Goal: Transaction & Acquisition: Purchase product/service

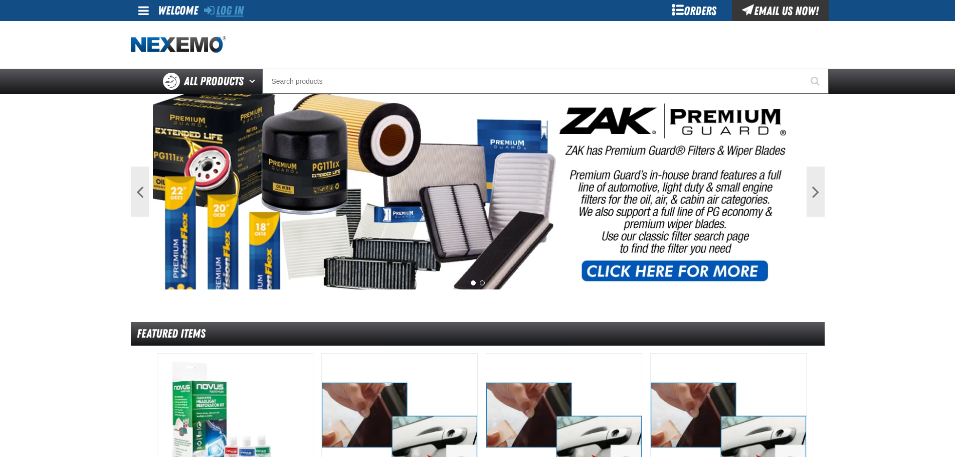
click at [239, 16] on link "Log In" at bounding box center [224, 11] width 40 height 14
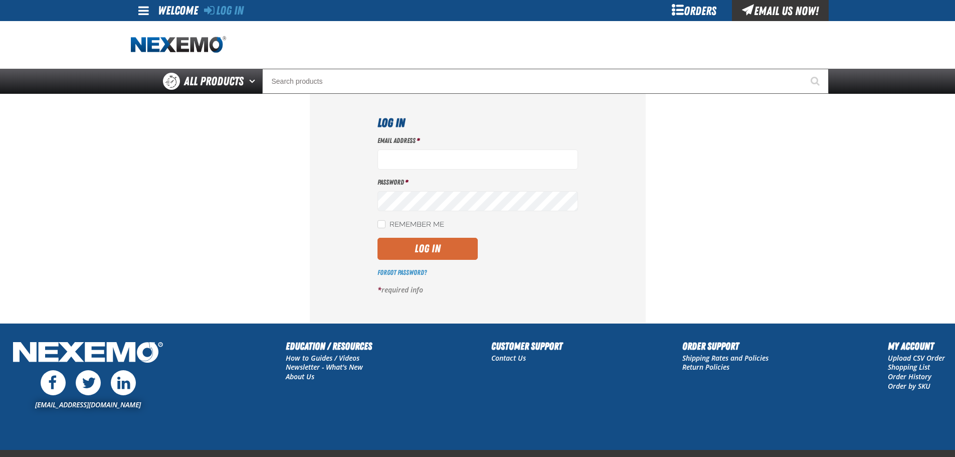
type input "[EMAIL_ADDRESS][DOMAIN_NAME]"
click at [425, 253] on button "Log In" at bounding box center [427, 249] width 100 height 22
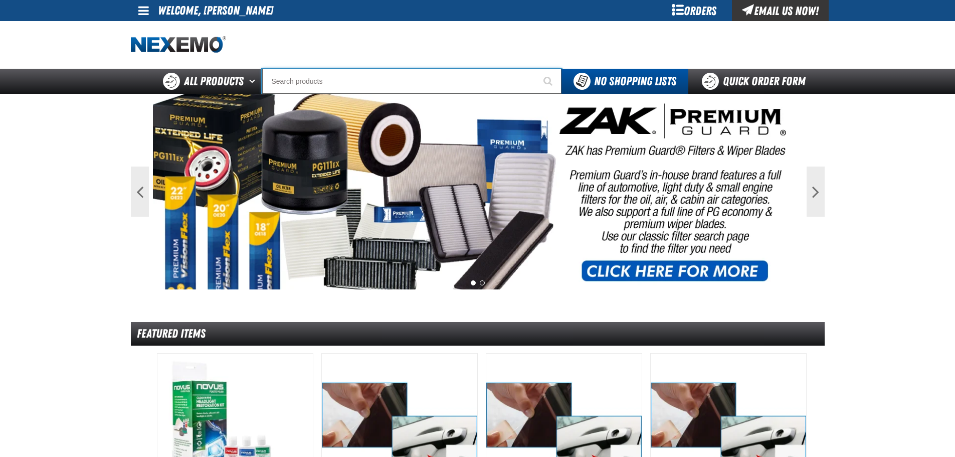
click at [386, 73] on input "Search" at bounding box center [411, 81] width 299 height 25
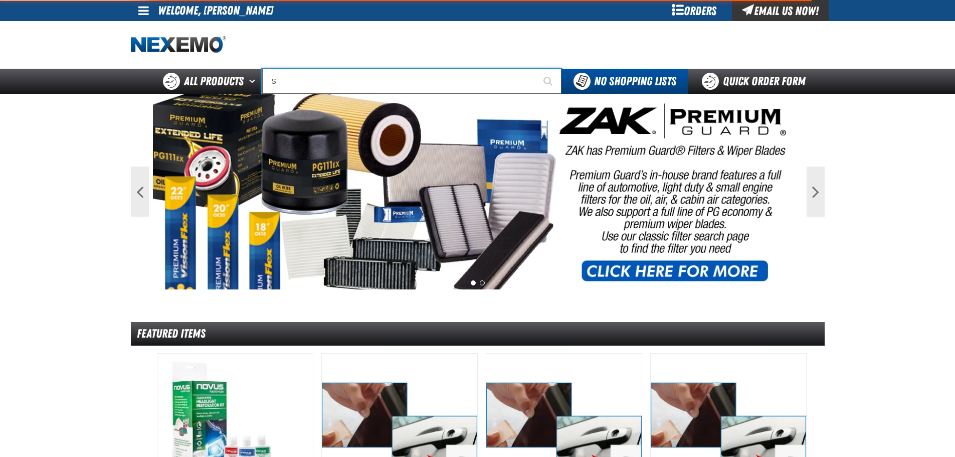
type input "SE"
type input "SE HABLA"
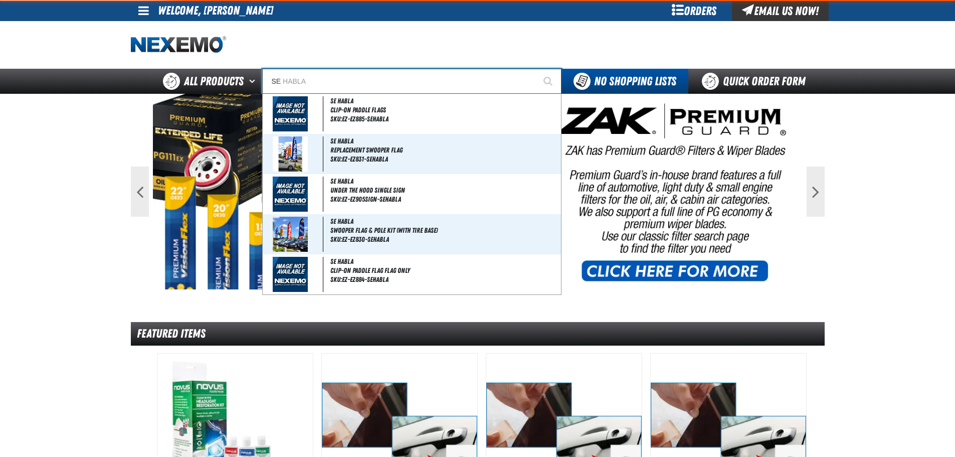
type input "SER"
type input "SERVICE"
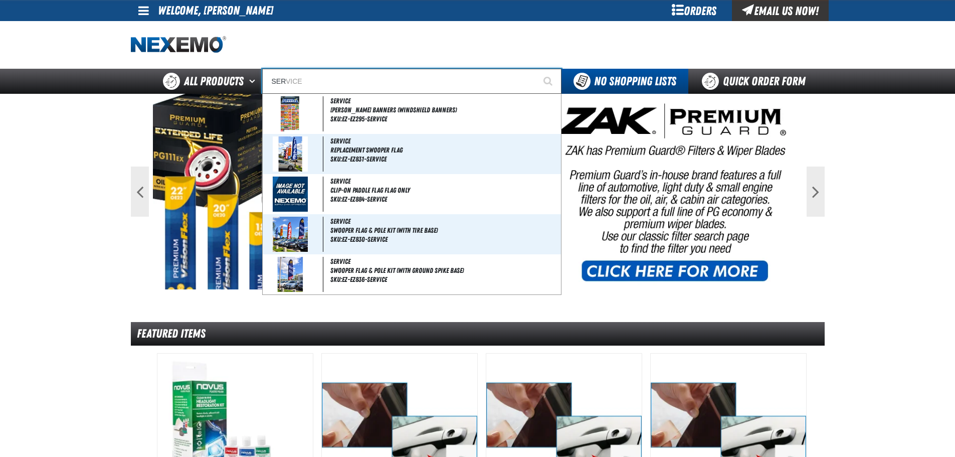
type input "SERV"
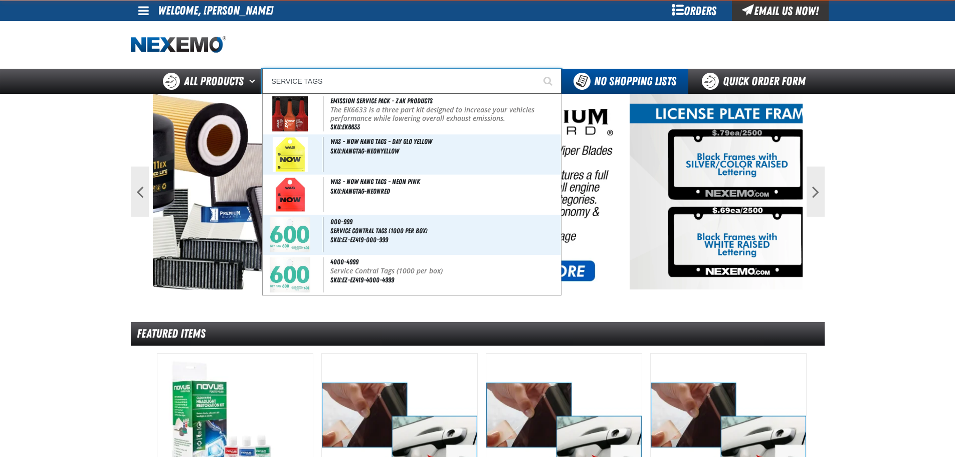
type input "SERVICE TAGS"
click at [536, 69] on button "Start Searching" at bounding box center [548, 81] width 25 height 25
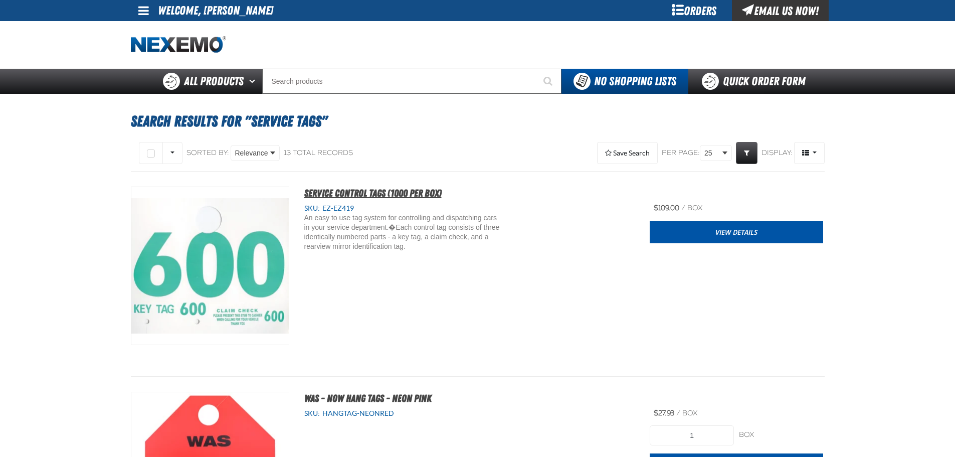
click at [411, 190] on span "Service Control Tags (1000 per box)" at bounding box center [372, 193] width 137 height 12
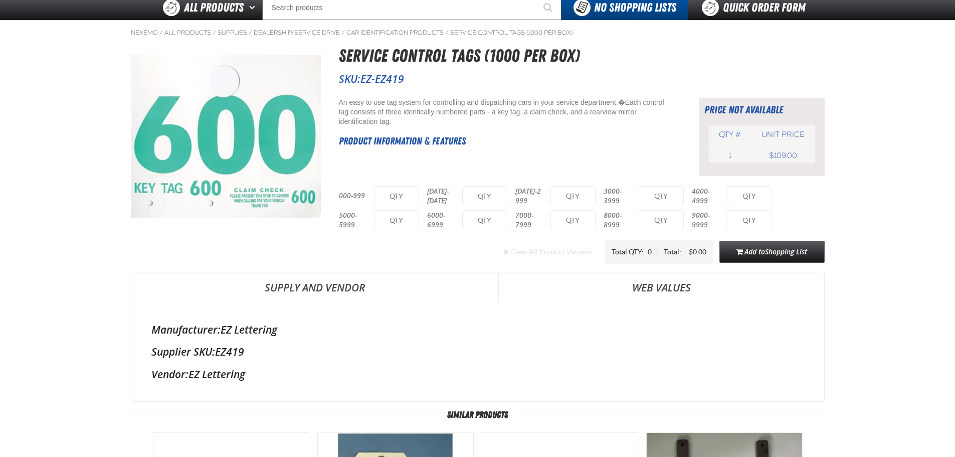
scroll to position [50, 0]
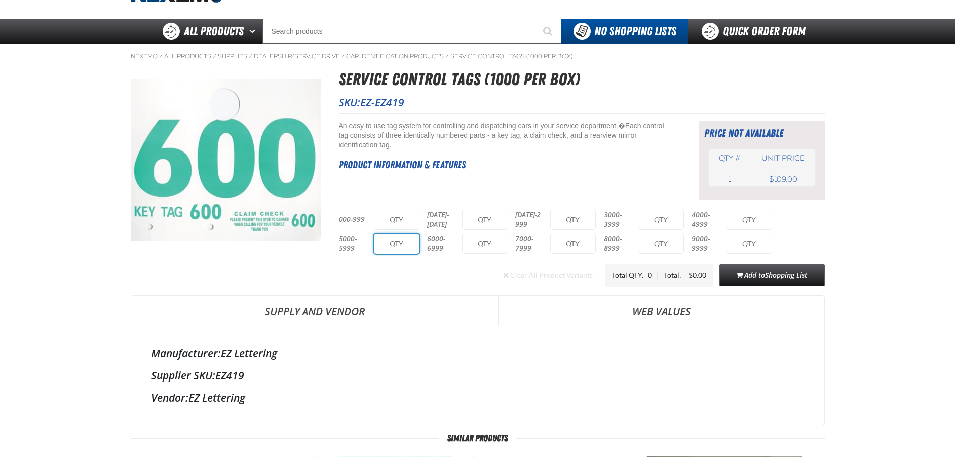
click at [376, 237] on input "text" at bounding box center [396, 244] width 45 height 20
type input "1"
click at [487, 240] on input "text" at bounding box center [484, 244] width 45 height 20
type input "1"
click at [868, 200] on main "Nexemo / All Products / Supplies /" at bounding box center [477, 385] width 955 height 682
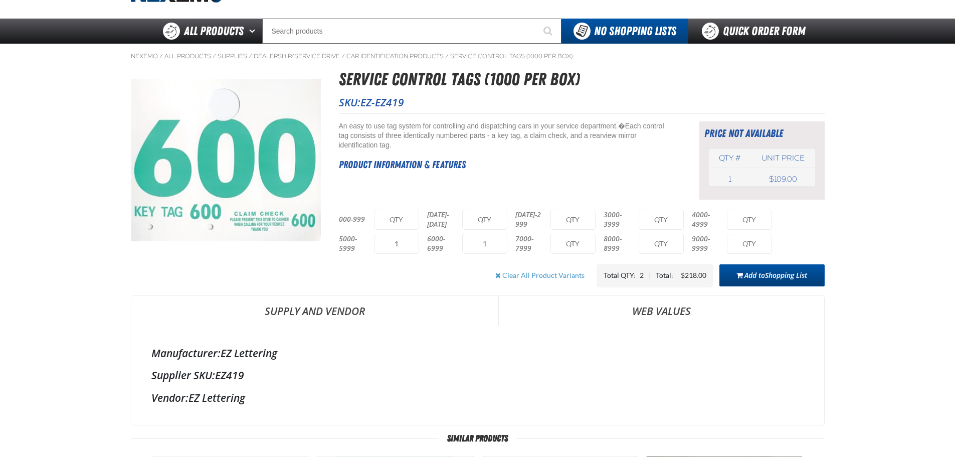
click at [806, 270] on span "Shopping List" at bounding box center [786, 275] width 42 height 10
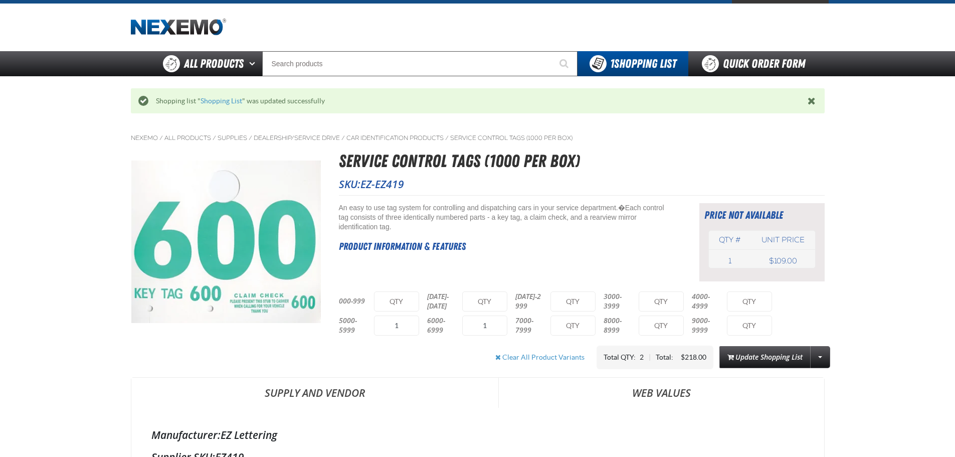
scroll to position [0, 0]
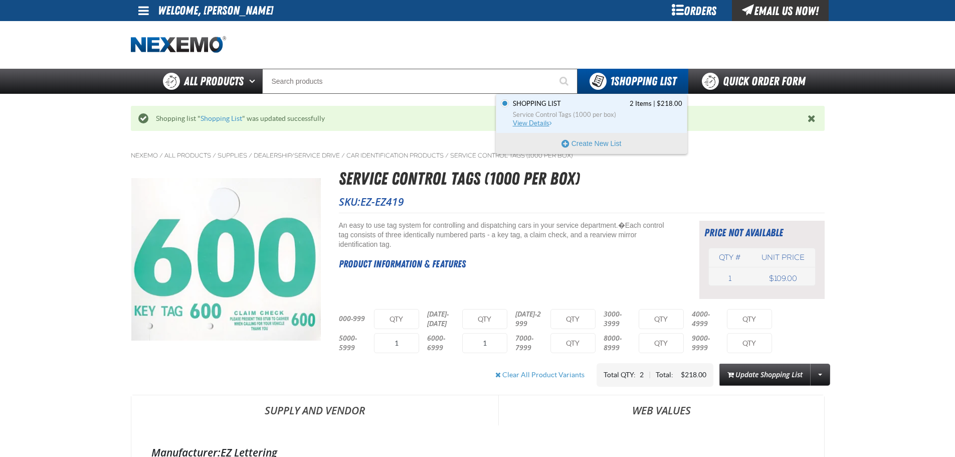
click at [627, 110] on span "Service Control Tags (1000 per box)" at bounding box center [597, 114] width 169 height 9
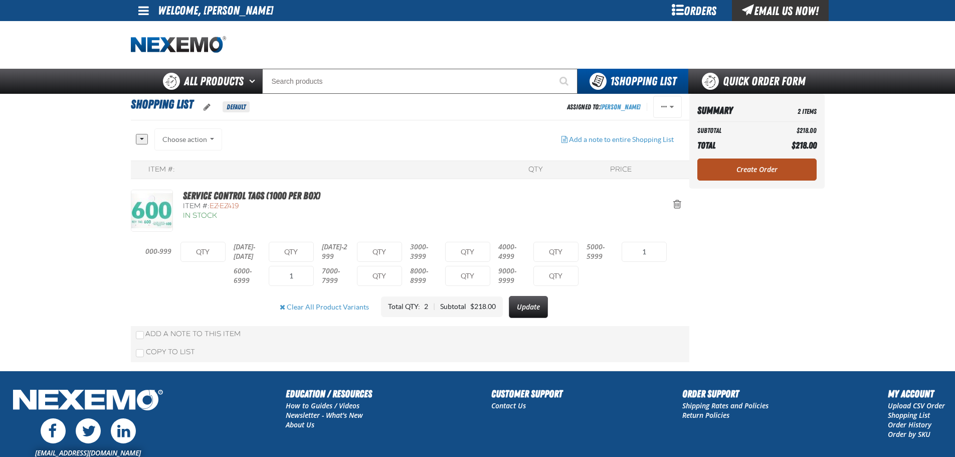
click at [777, 163] on link "Create Order" at bounding box center [756, 169] width 119 height 22
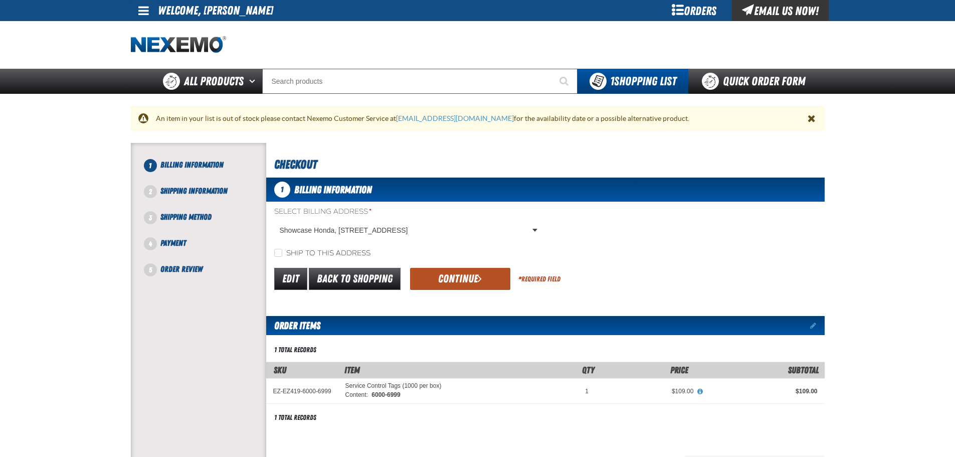
click at [436, 274] on button "Continue" at bounding box center [460, 279] width 100 height 22
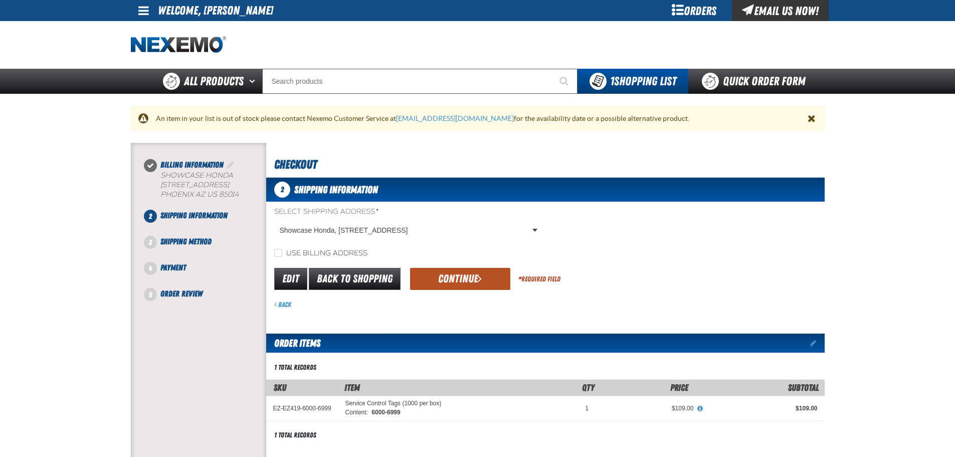
click at [450, 274] on button "Continue" at bounding box center [460, 279] width 100 height 22
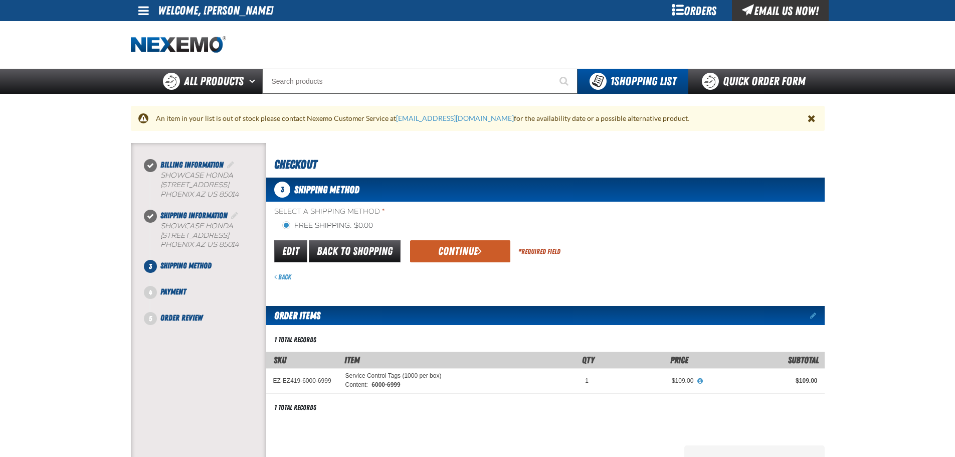
click at [451, 267] on form "flat_rate_2 primary Edit Back to Shopping Continue * Required Field Back" at bounding box center [545, 260] width 558 height 43
click at [453, 257] on button "Continue" at bounding box center [460, 251] width 100 height 22
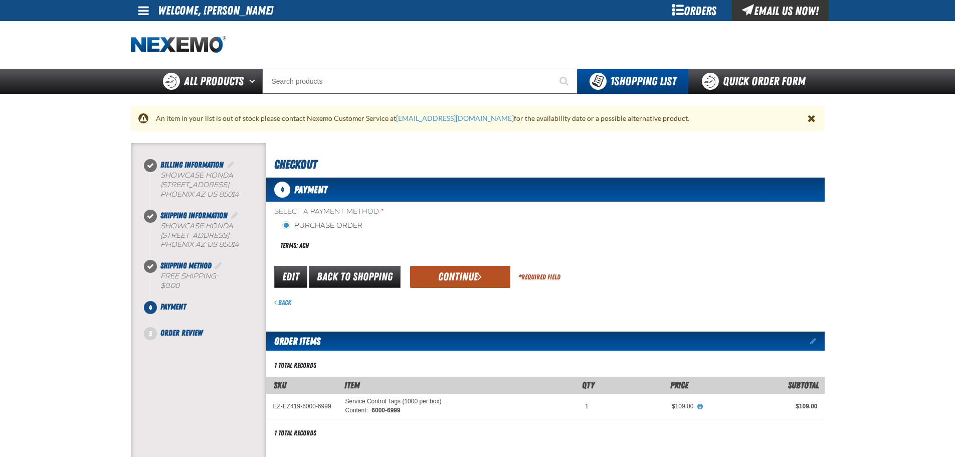
click at [459, 281] on button "Continue" at bounding box center [460, 277] width 100 height 22
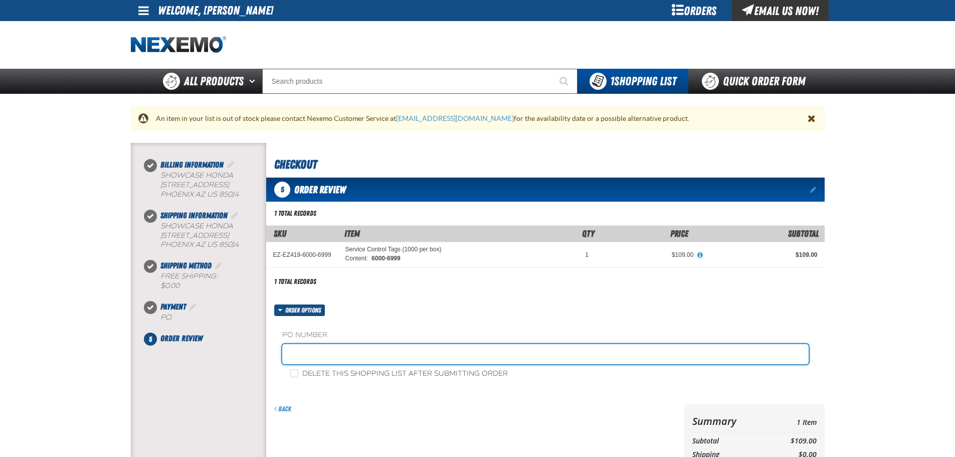
click at [368, 345] on input "text" at bounding box center [545, 354] width 526 height 20
type input "SHOP0828"
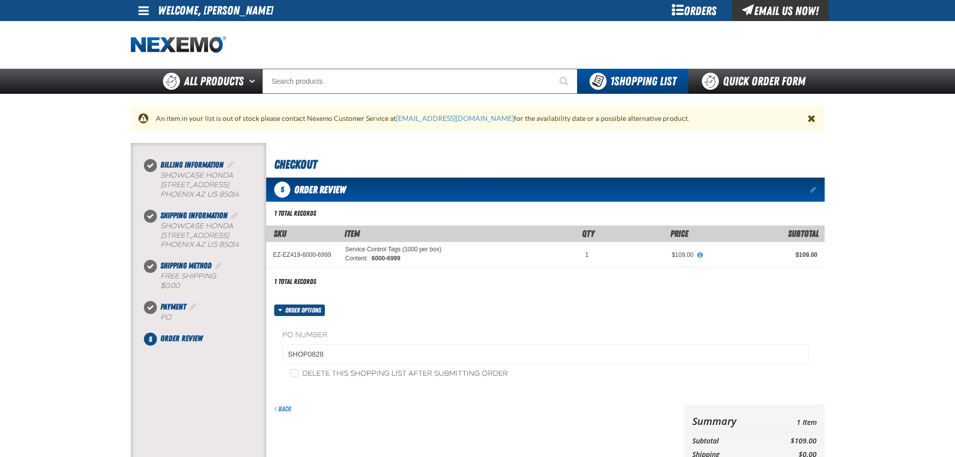
click at [484, 375] on label "Delete this shopping list after submitting order" at bounding box center [399, 374] width 218 height 10
click at [298, 375] on input "Delete this shopping list after submitting order" at bounding box center [294, 373] width 8 height 8
checkbox input "true"
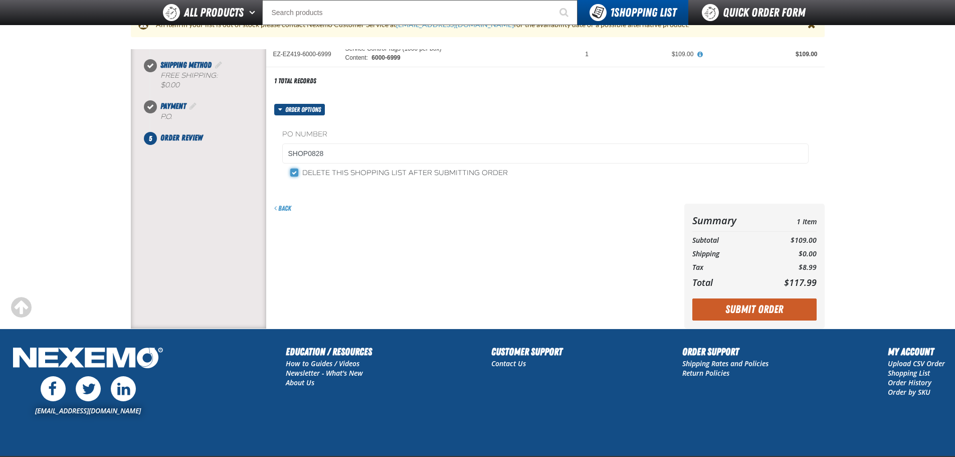
scroll to position [239, 0]
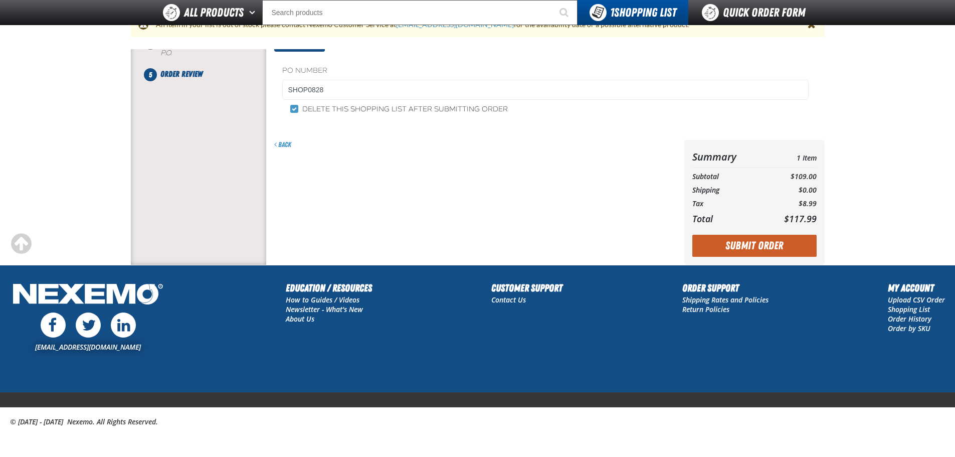
click at [729, 248] on button "Submit Order" at bounding box center [754, 246] width 124 height 22
